Goal: Information Seeking & Learning: Learn about a topic

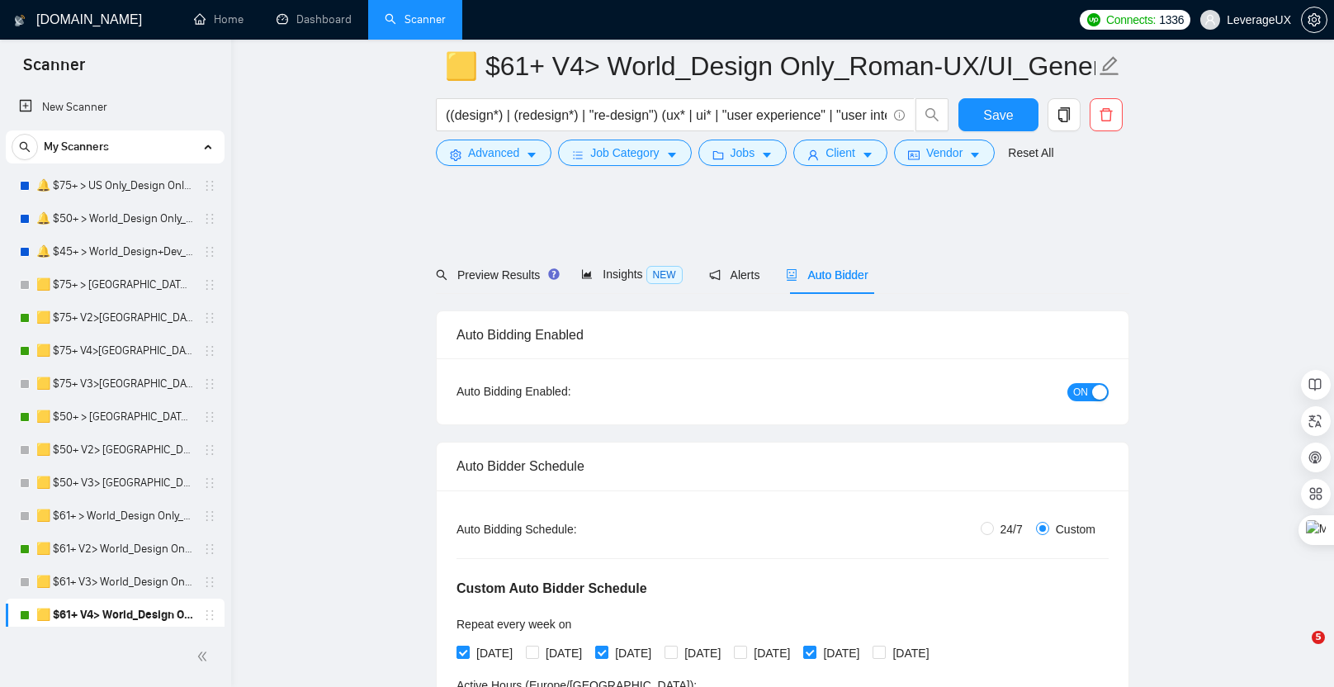
scroll to position [2155, 0]
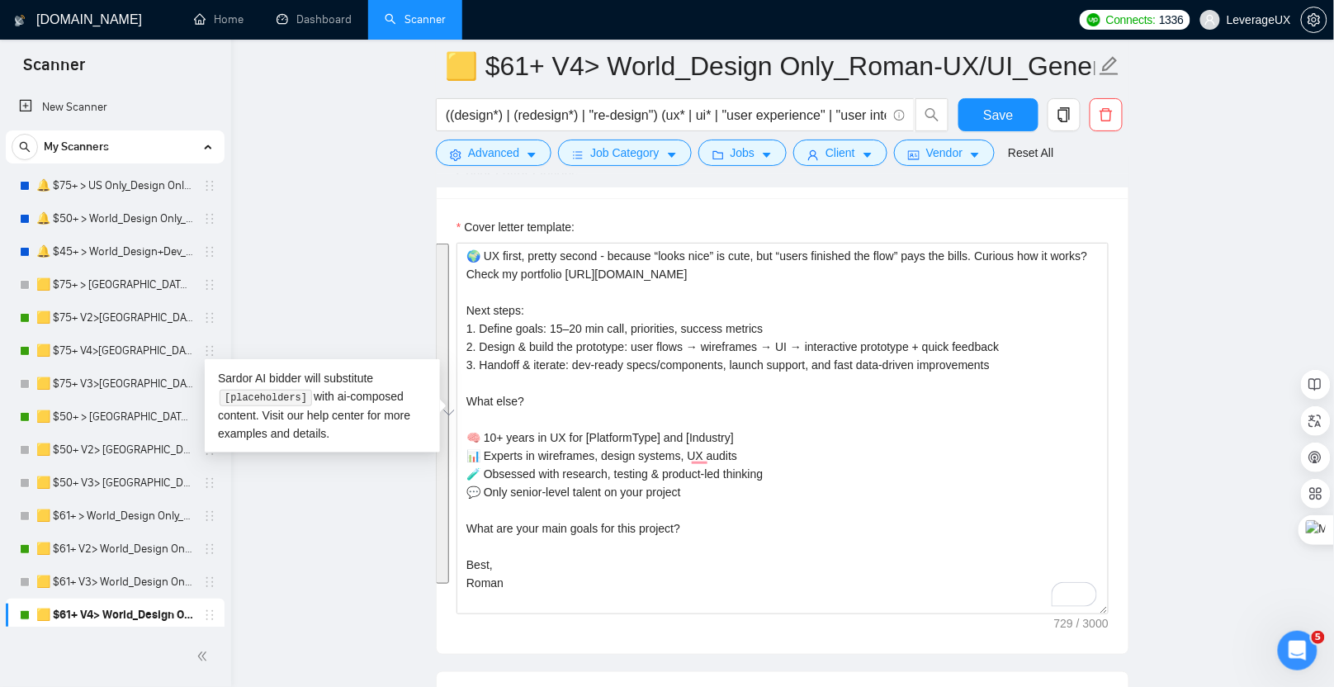
click at [371, 262] on main "🟨 $61+ V4> World_Design Only_Roman-UX/UI_General ((design*) | (redesign*) | "re…" at bounding box center [783, 310] width 1050 height 4797
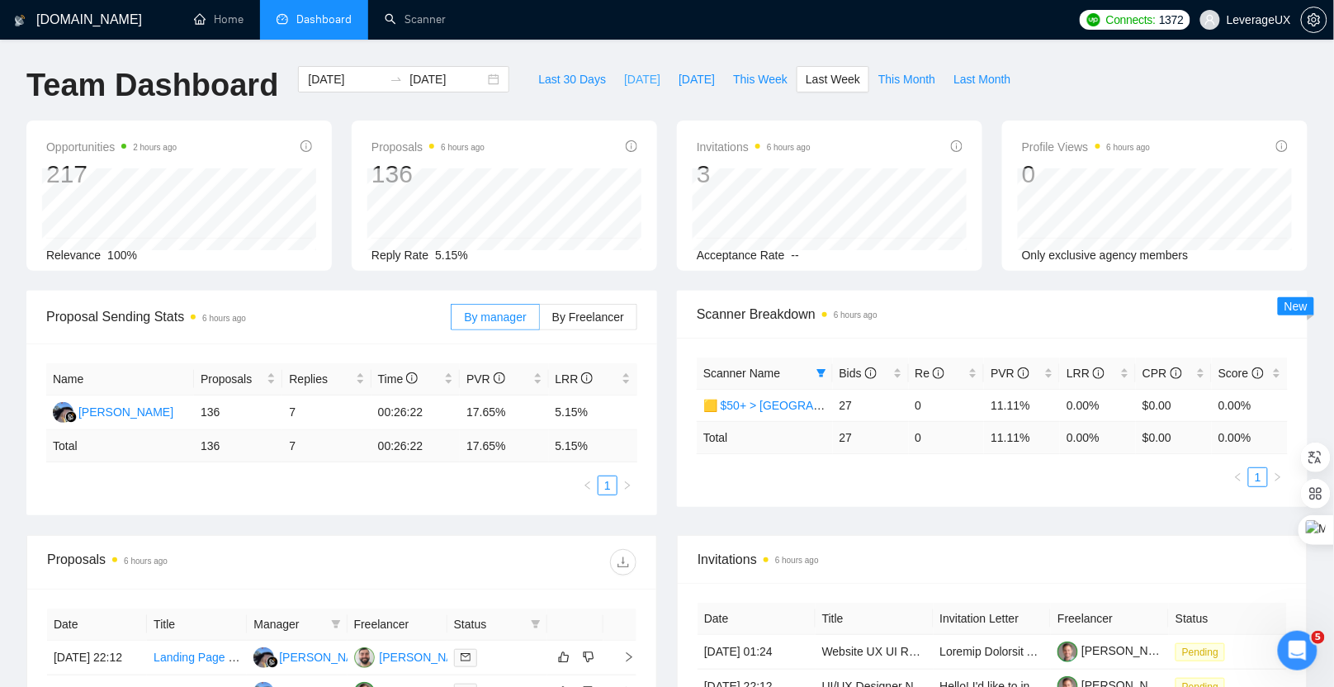
click at [625, 75] on span "[DATE]" at bounding box center [642, 79] width 36 height 18
type input "[DATE]"
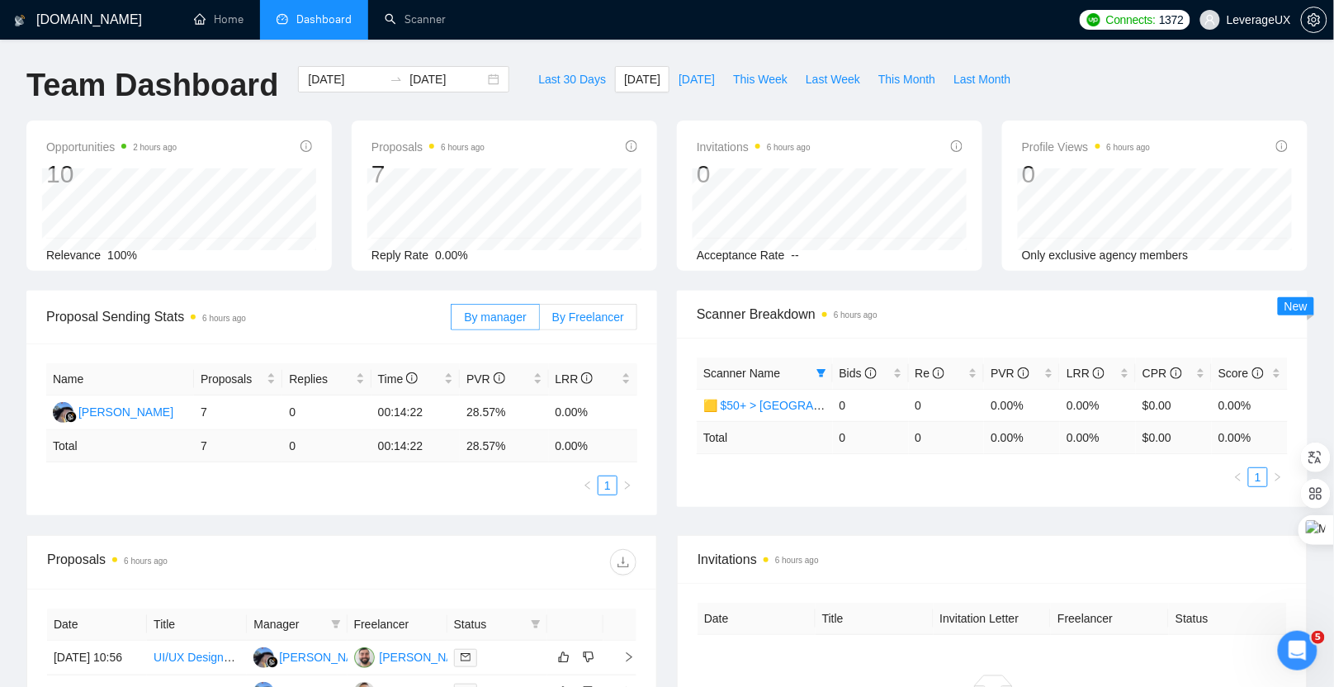
click at [586, 320] on span "By Freelancer" at bounding box center [588, 316] width 72 height 13
click at [540, 321] on input "By Freelancer" at bounding box center [540, 321] width 0 height 0
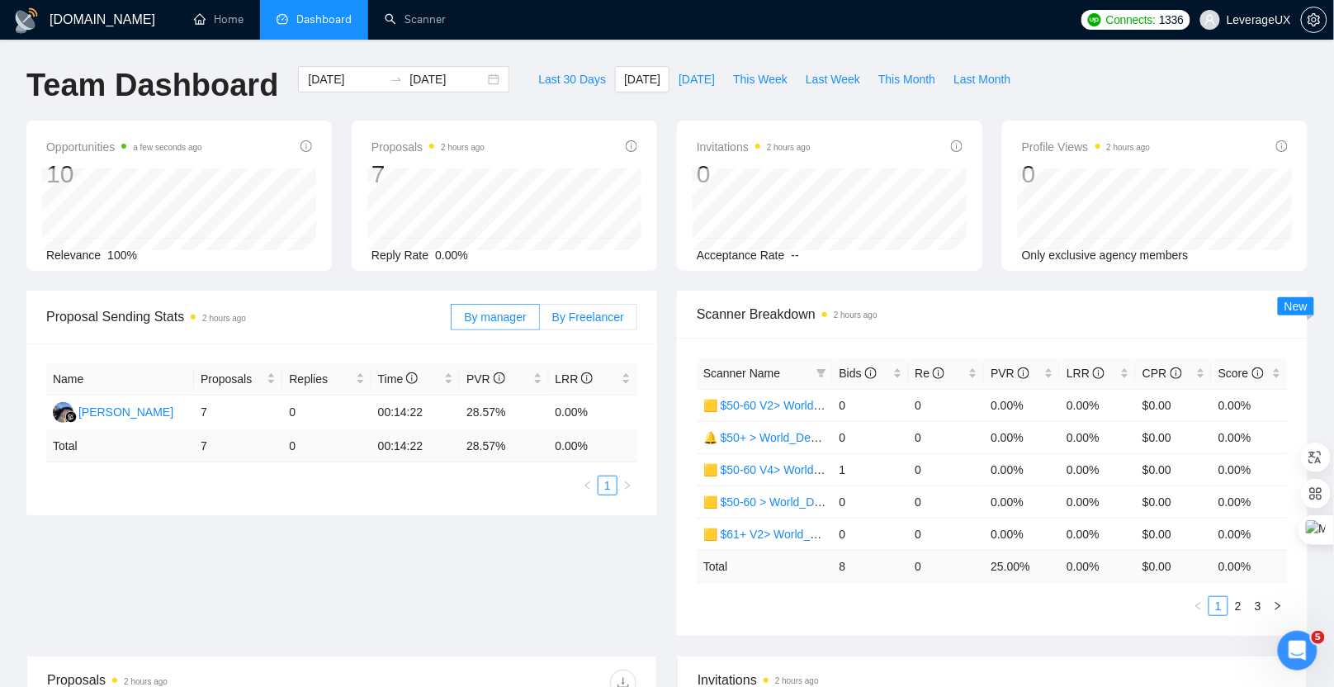
click at [607, 315] on span "By Freelancer" at bounding box center [588, 316] width 72 height 13
click at [540, 321] on input "By Freelancer" at bounding box center [540, 321] width 0 height 0
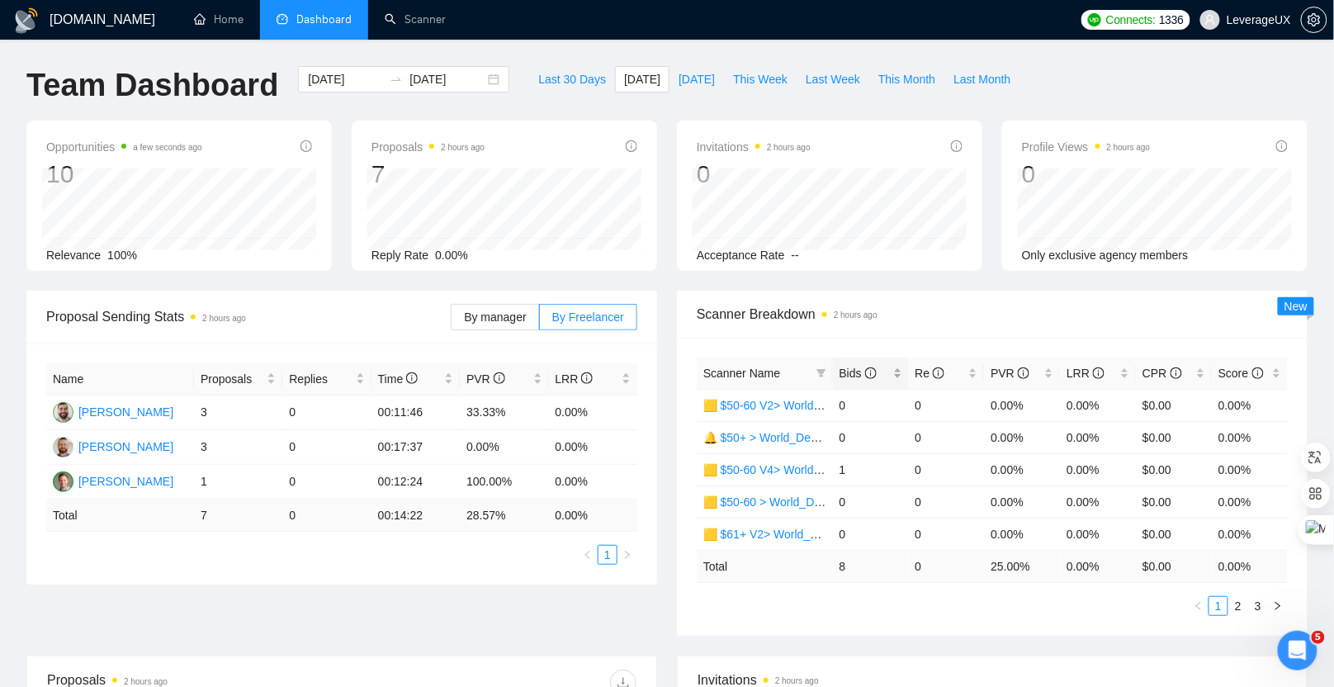
click at [860, 369] on span "Bids" at bounding box center [858, 373] width 37 height 13
click at [1237, 603] on link "2" at bounding box center [1238, 606] width 18 height 18
click at [1261, 602] on link "3" at bounding box center [1258, 606] width 18 height 18
